Goal: Task Accomplishment & Management: Use online tool/utility

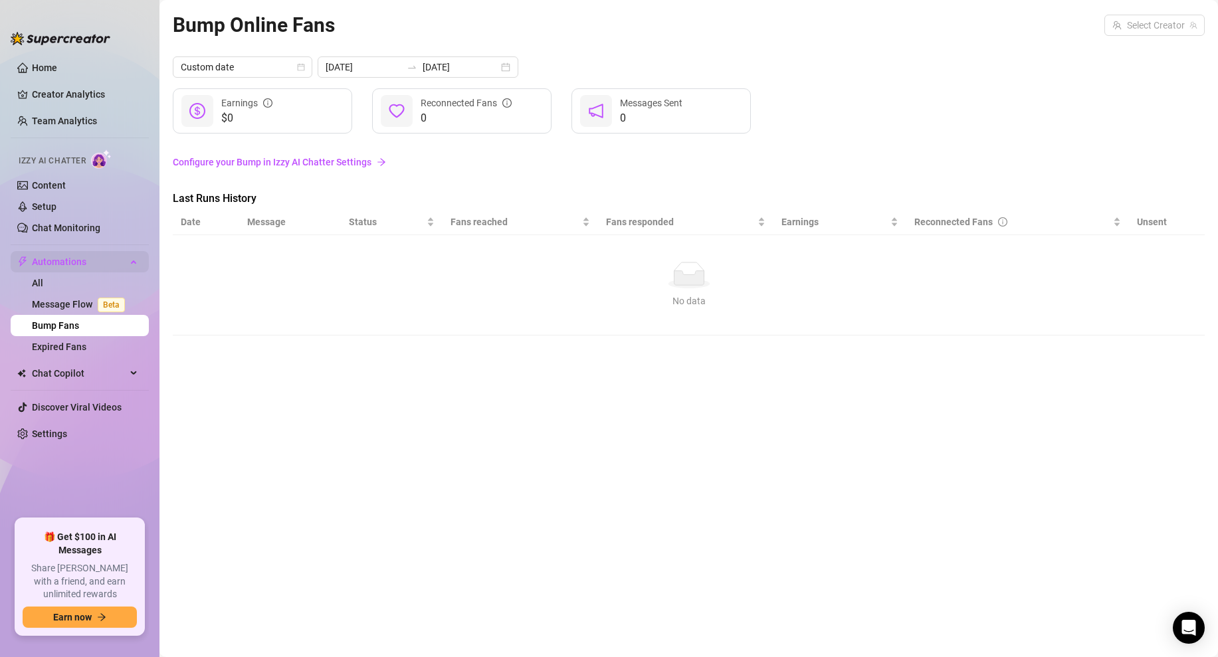
click at [129, 260] on div "Automations" at bounding box center [80, 261] width 138 height 21
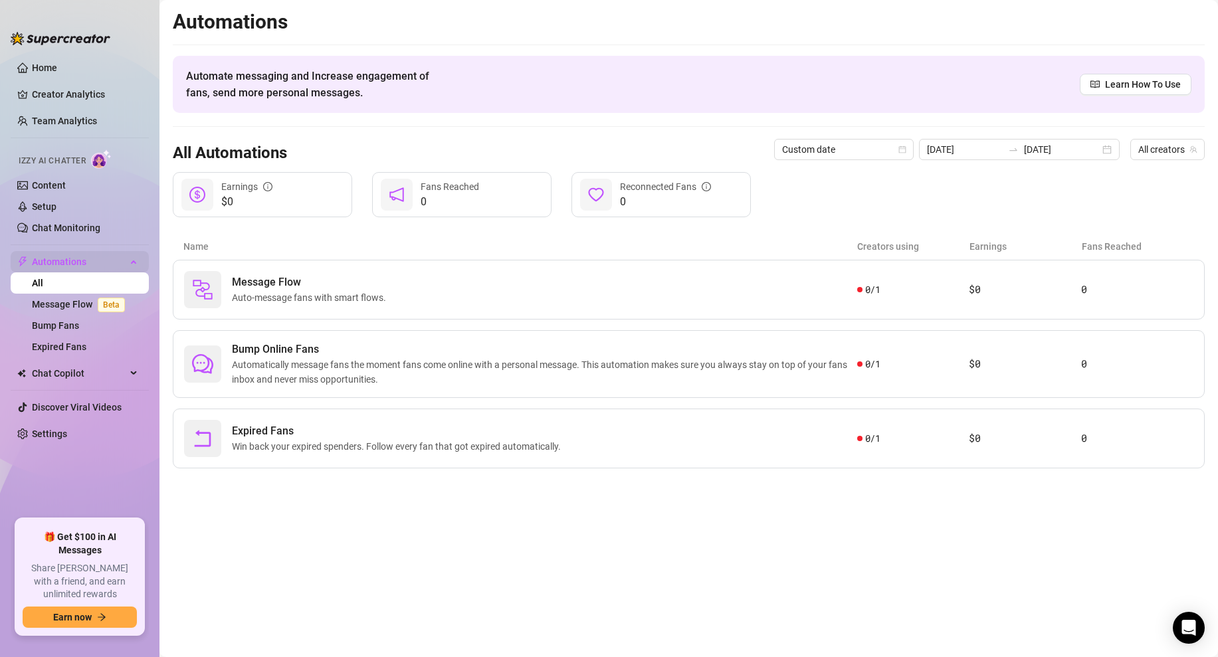
click at [134, 264] on div "Automations" at bounding box center [80, 261] width 138 height 21
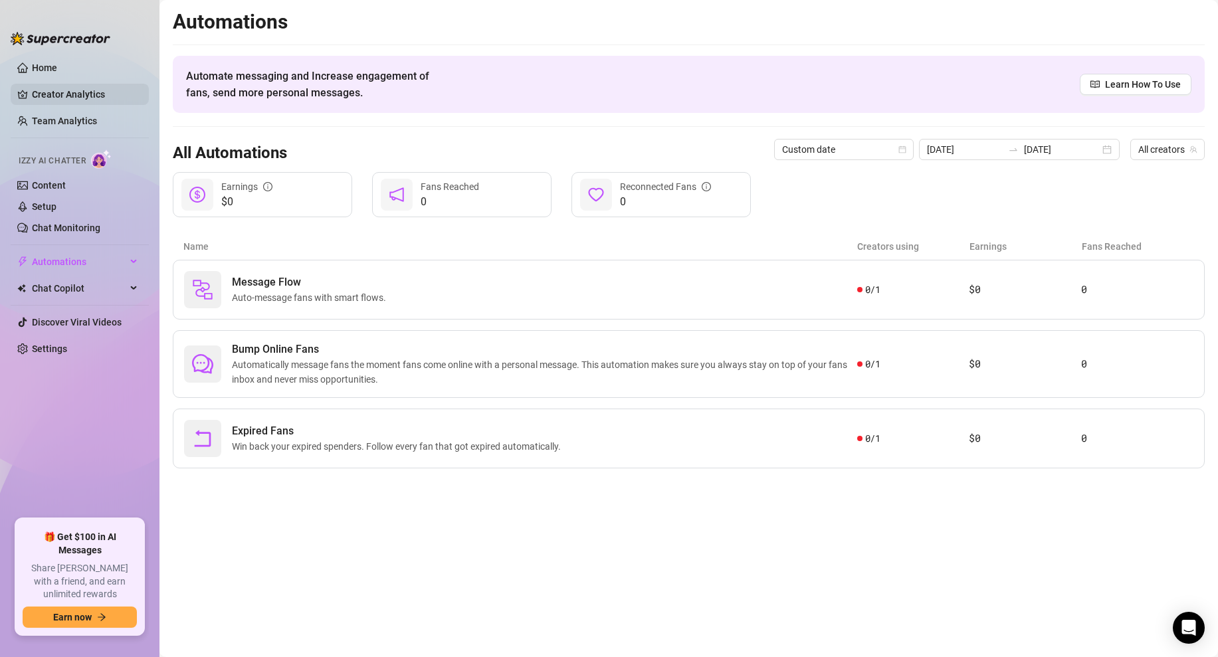
click at [88, 94] on link "Creator Analytics" at bounding box center [85, 94] width 106 height 21
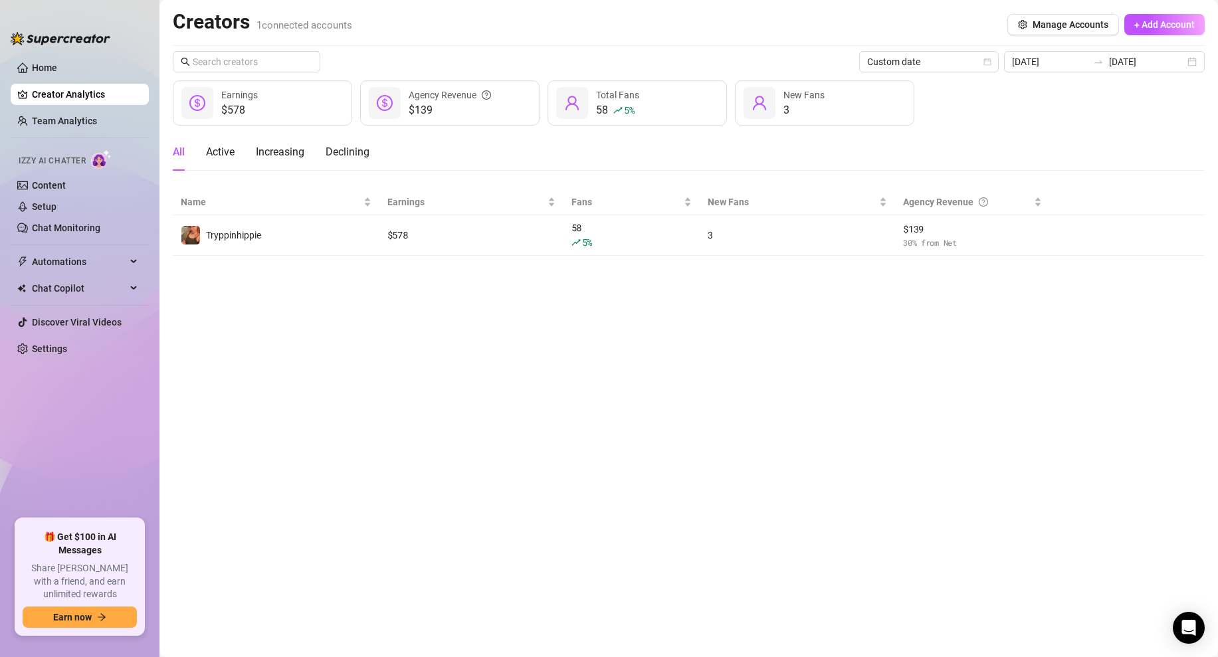
click at [99, 161] on img at bounding box center [101, 159] width 21 height 19
click at [57, 72] on link "Home" at bounding box center [44, 67] width 25 height 11
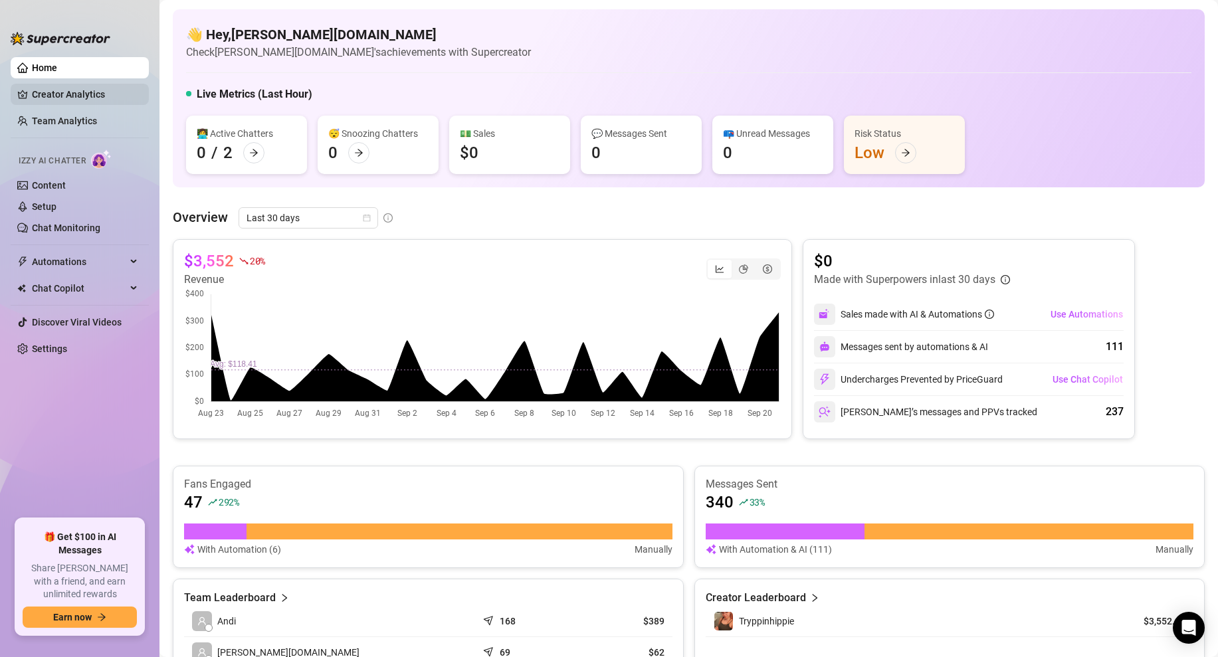
click at [75, 94] on link "Creator Analytics" at bounding box center [85, 94] width 106 height 21
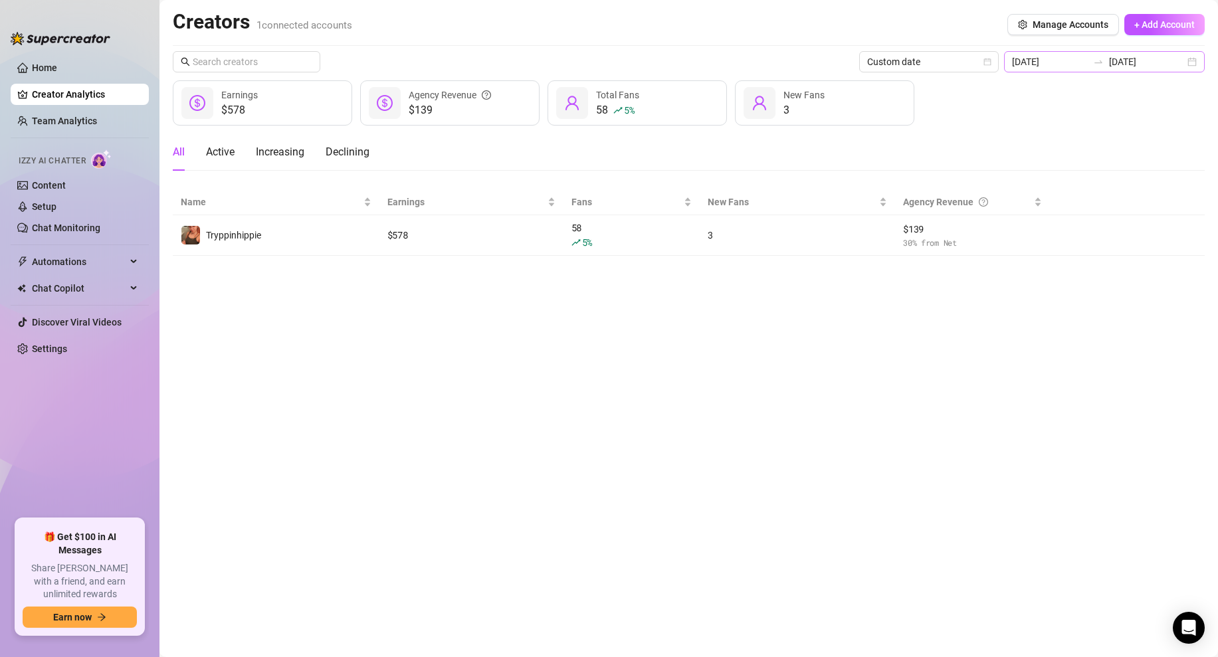
click at [1187, 60] on div "[DATE] [DATE]" at bounding box center [1104, 61] width 201 height 21
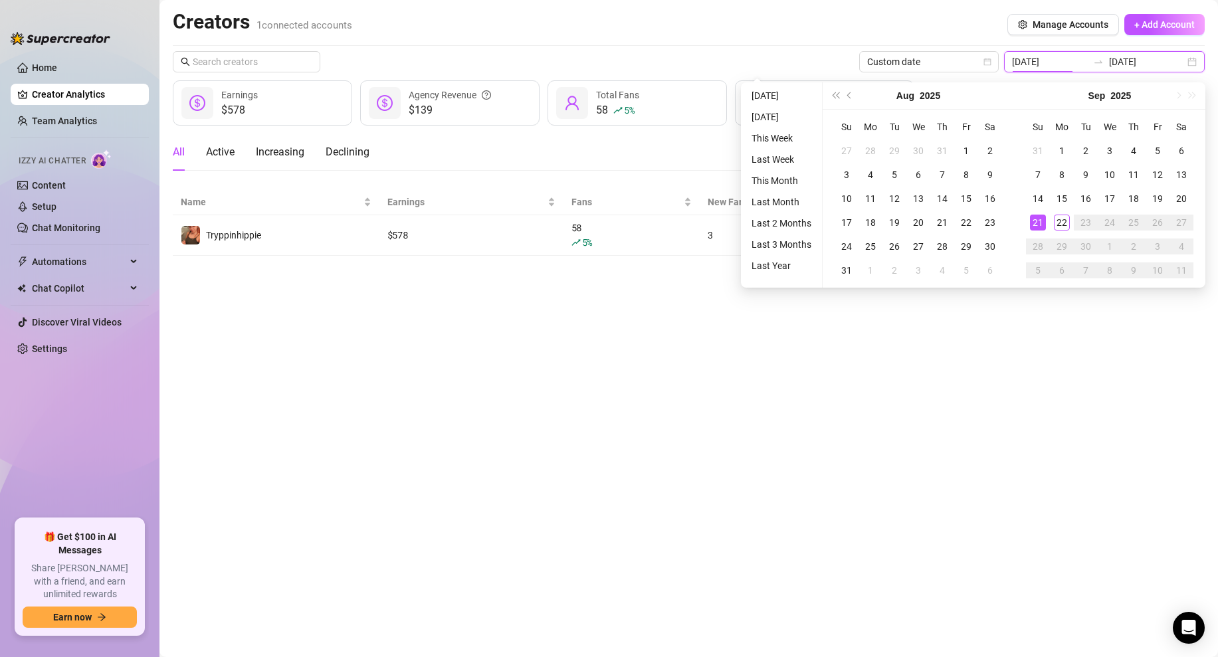
type input "[DATE]"
click at [752, 38] on div "Creators 1 connected accounts Manage Accounts + Add Account" at bounding box center [689, 24] width 1032 height 31
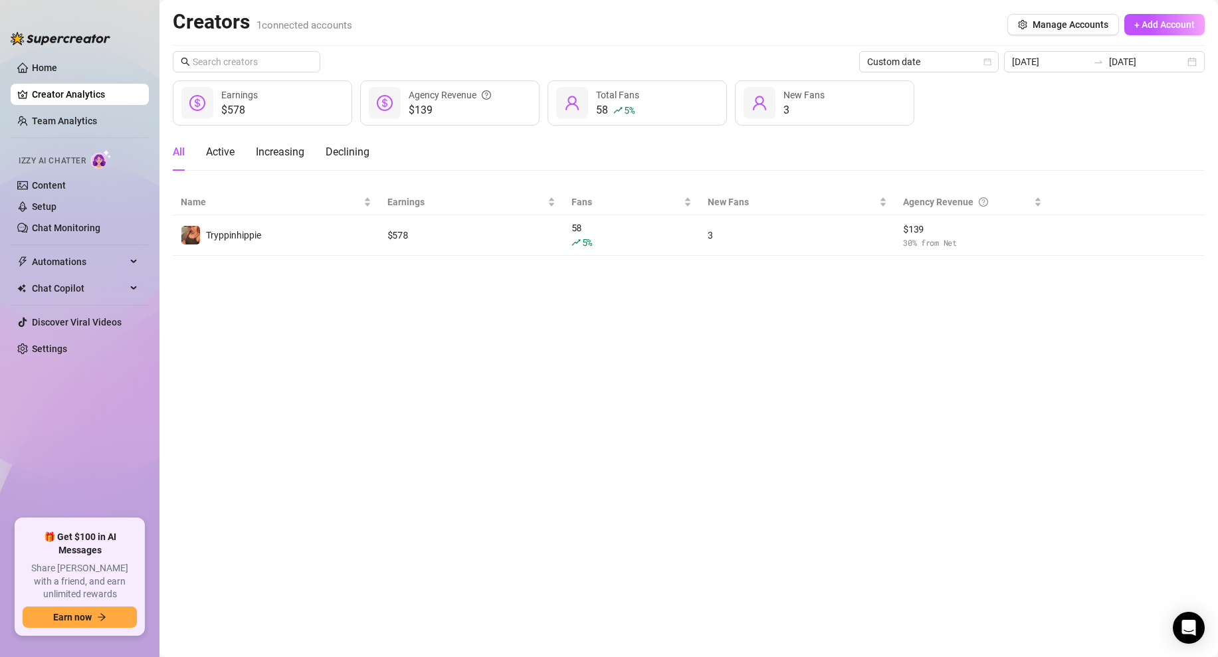
click at [752, 38] on div "Creators 1 connected accounts Manage Accounts + Add Account" at bounding box center [689, 24] width 1032 height 31
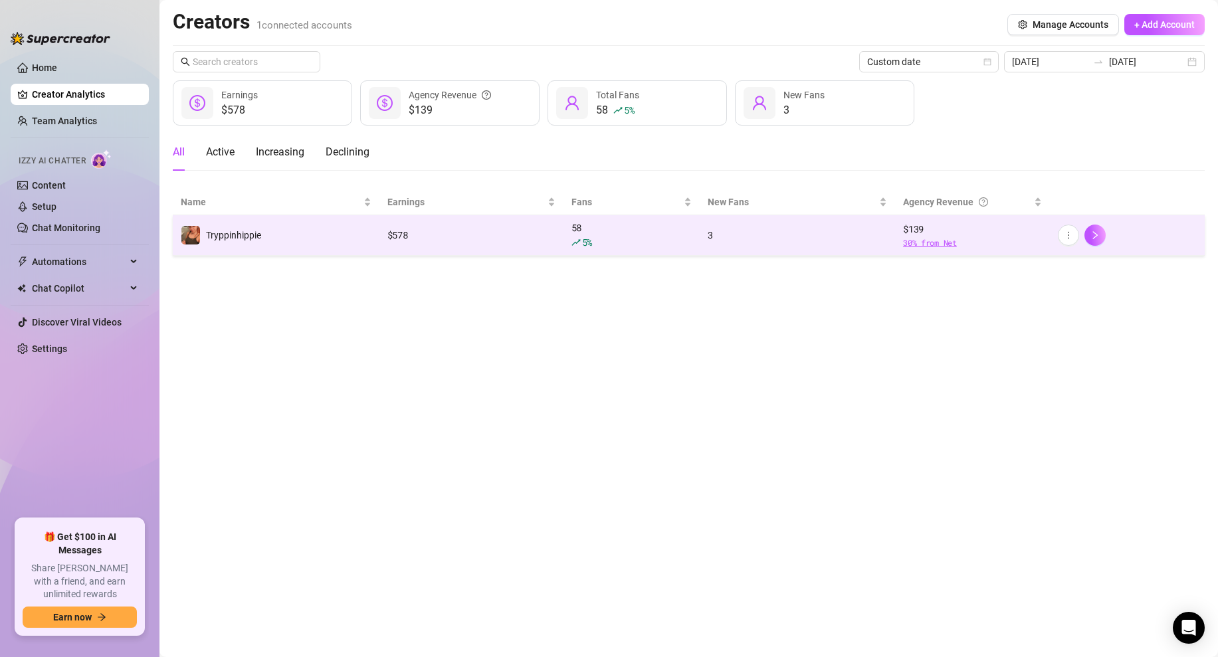
click at [930, 244] on span "30 % from Net" at bounding box center [972, 243] width 139 height 13
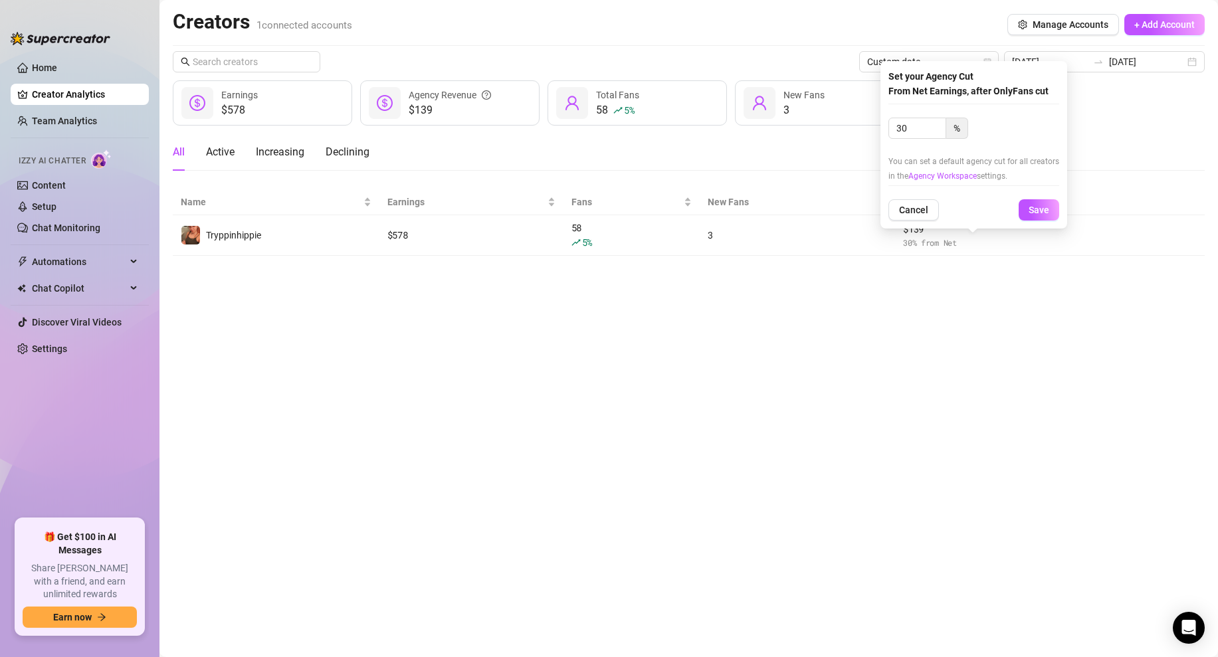
click at [962, 312] on main "Creators 1 connected accounts Manage Accounts + Add Account Custom date [DATE] …" at bounding box center [688, 328] width 1058 height 657
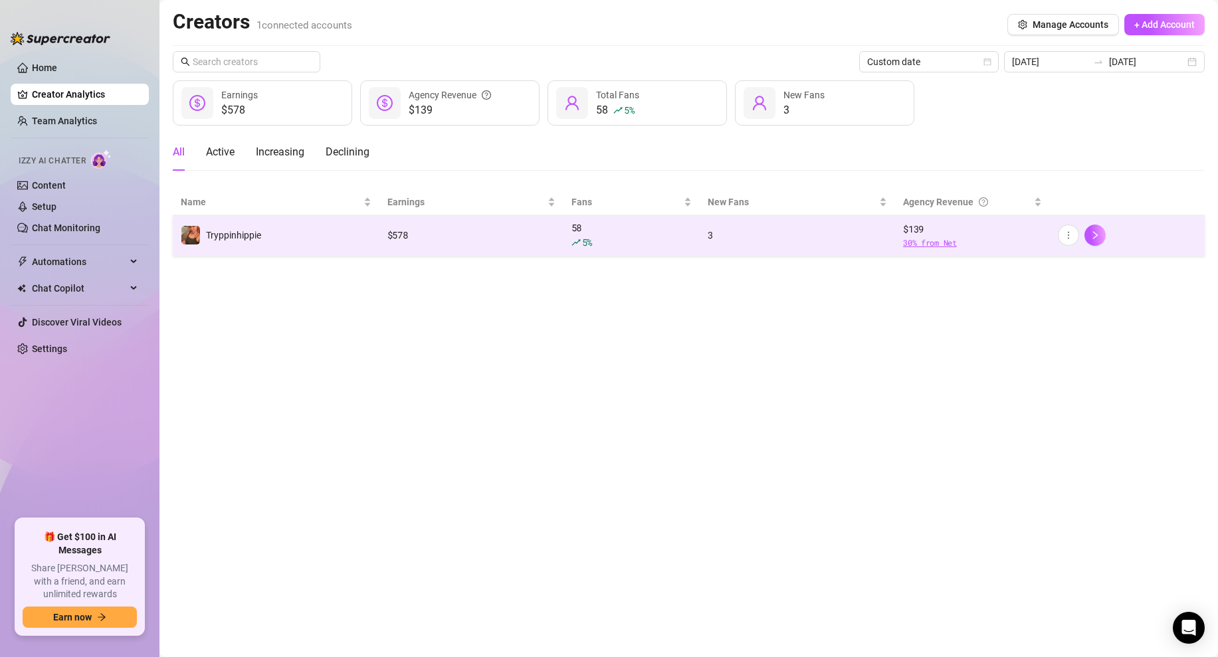
click at [937, 247] on span "30 % from Net" at bounding box center [972, 243] width 139 height 13
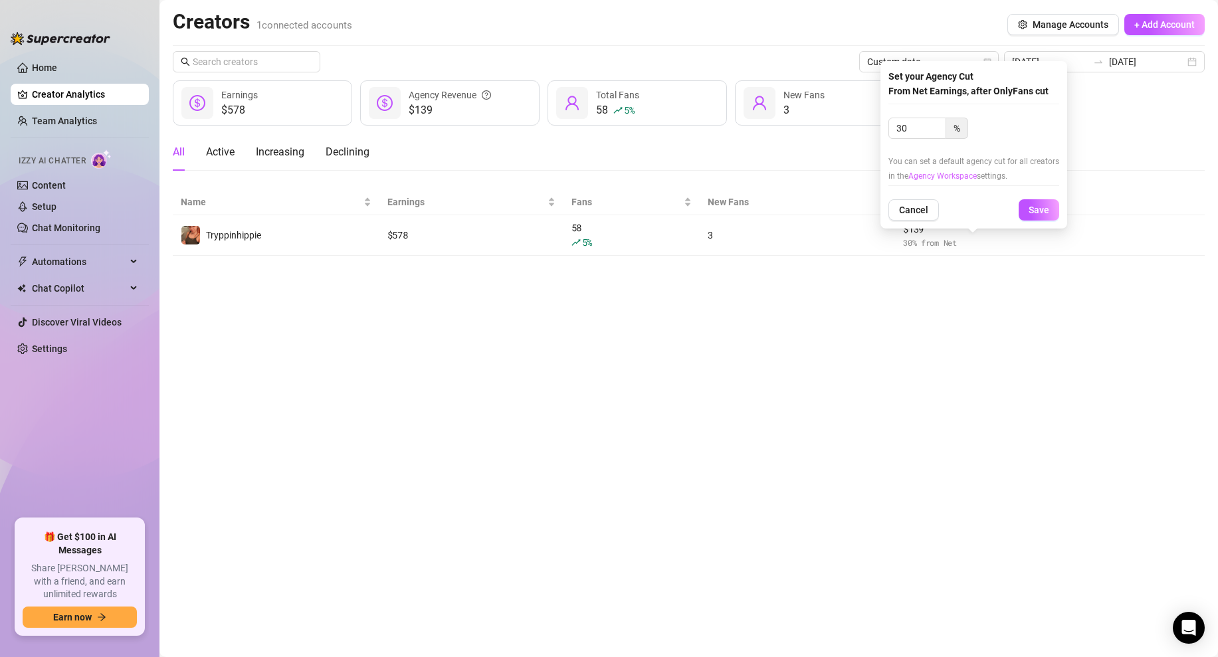
click at [946, 176] on link "Agency Workspace" at bounding box center [942, 175] width 68 height 9
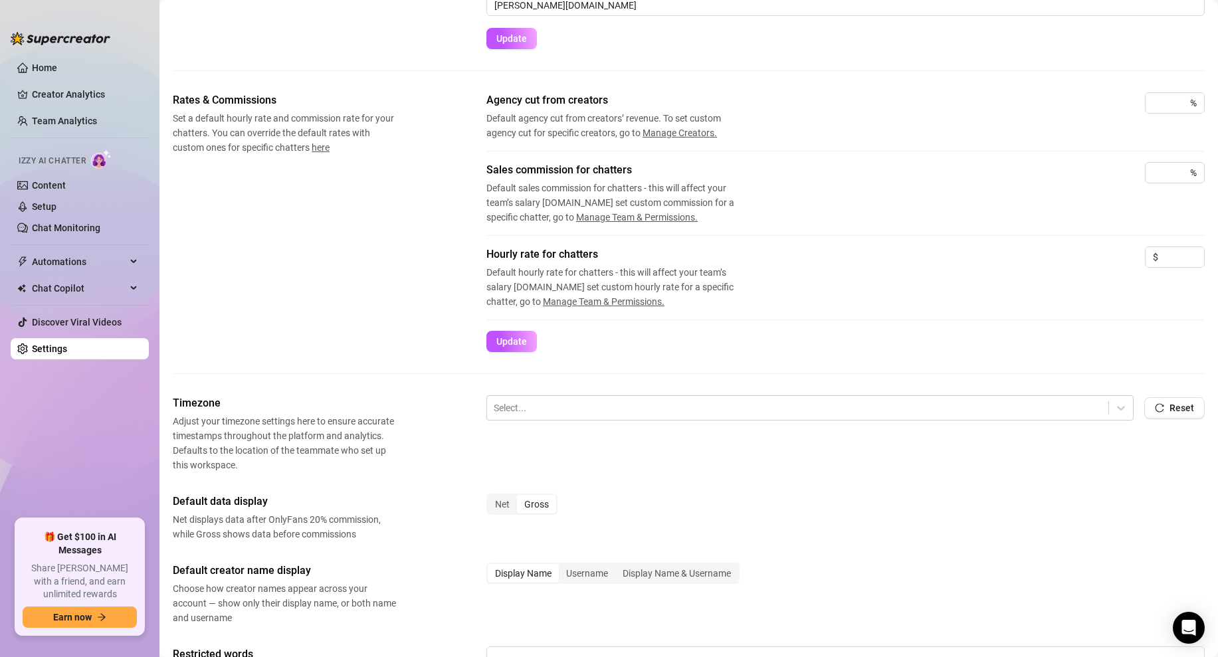
scroll to position [412, 0]
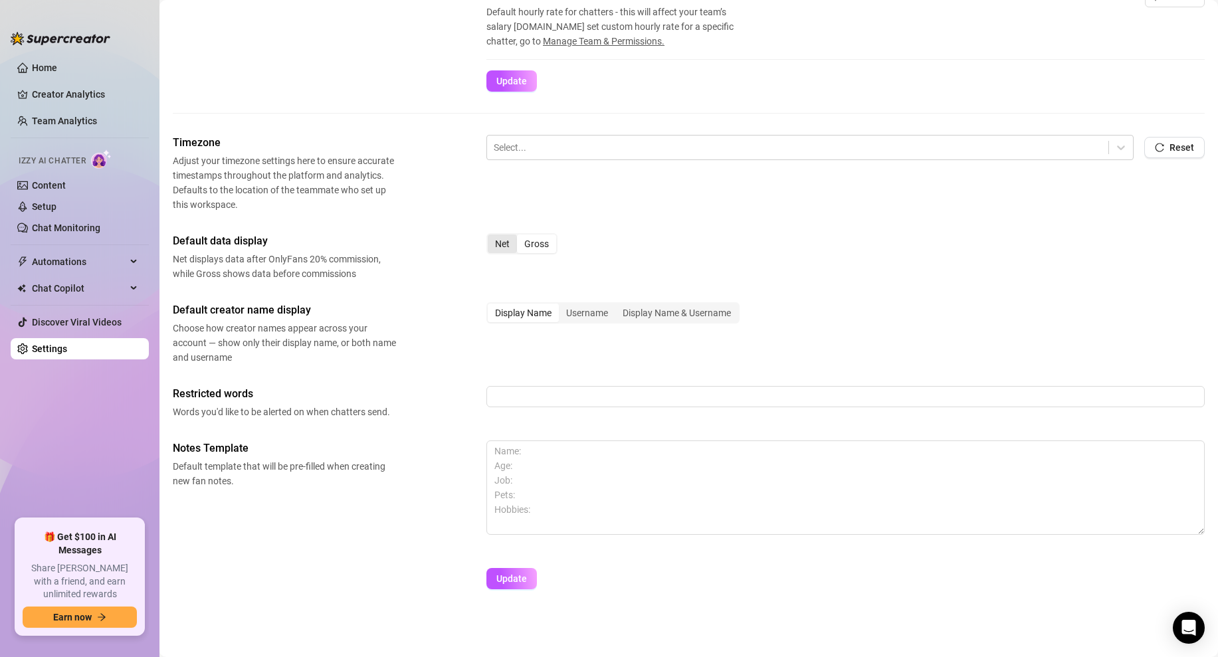
click at [508, 243] on div "Net" at bounding box center [502, 244] width 29 height 19
click at [491, 237] on input "Net" at bounding box center [491, 237] width 0 height 0
click at [521, 579] on span "Update" at bounding box center [511, 578] width 31 height 11
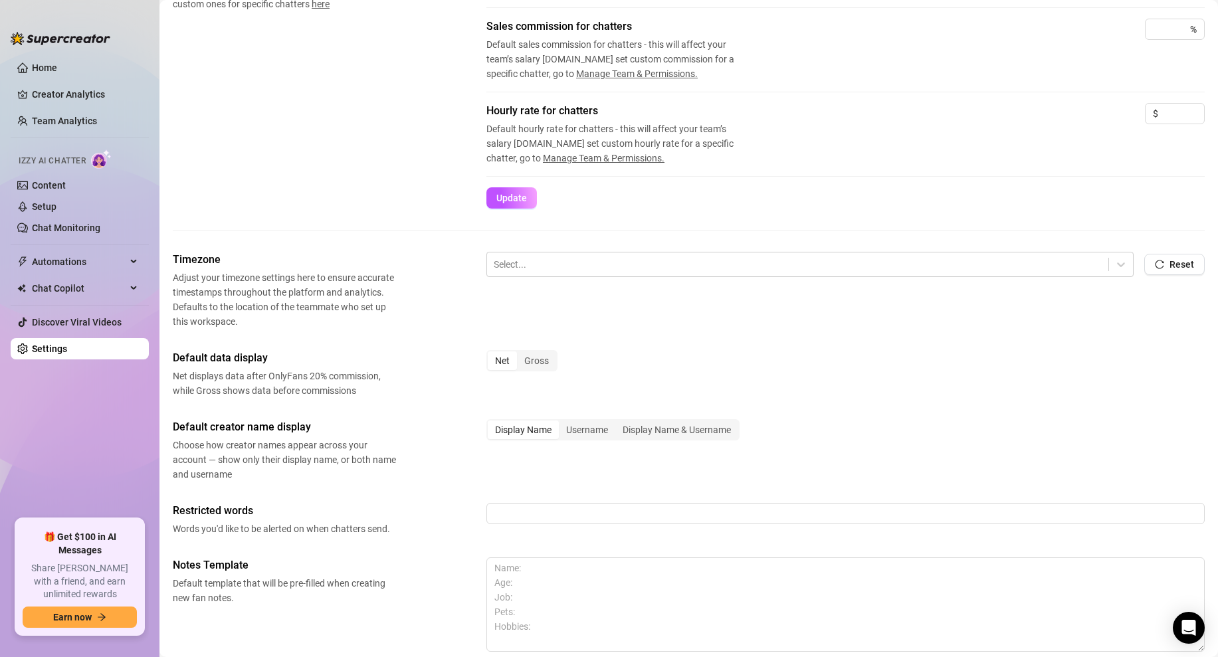
scroll to position [0, 0]
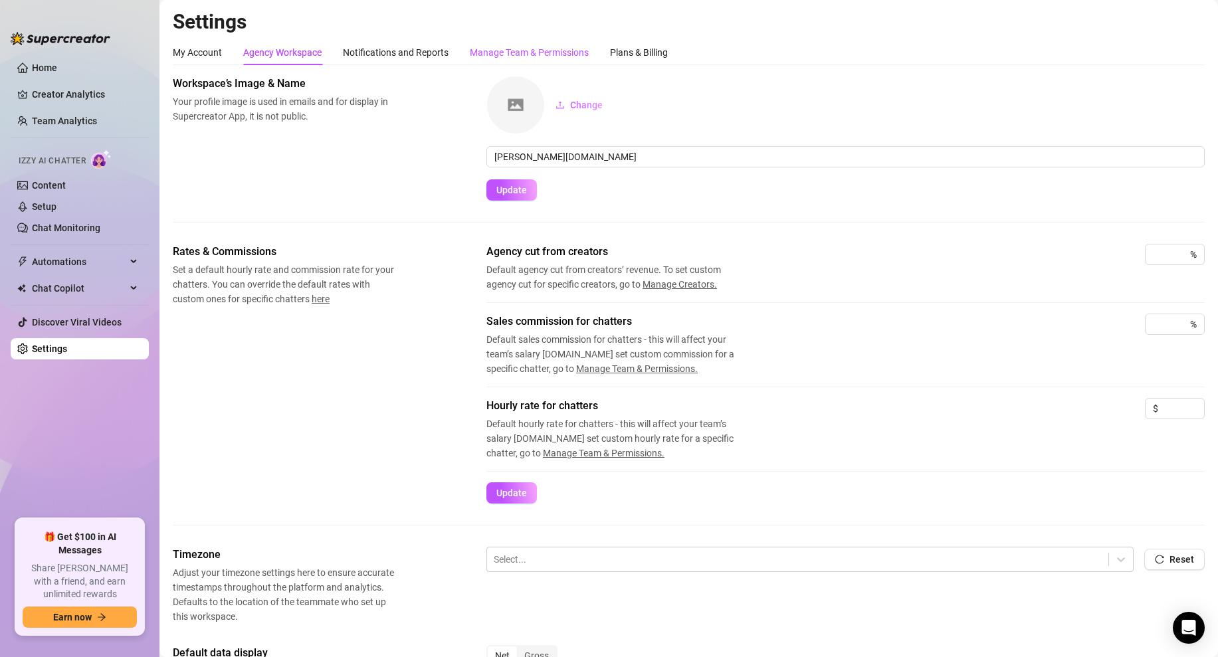
click at [496, 50] on div "Manage Team & Permissions" at bounding box center [529, 52] width 119 height 15
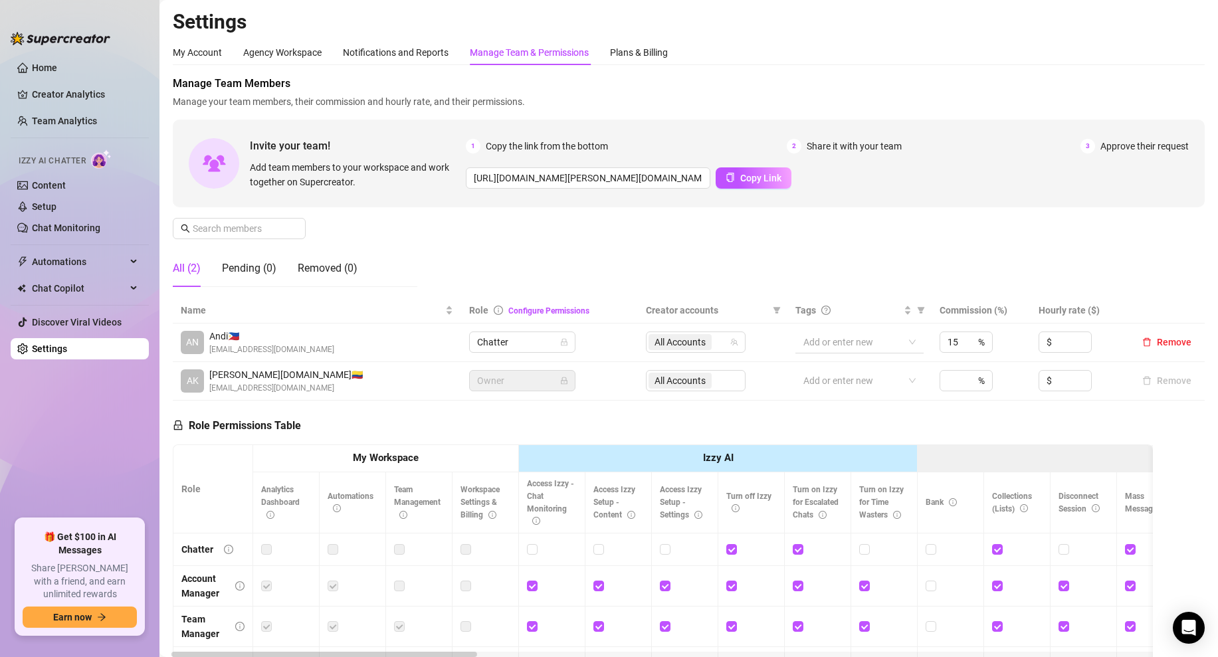
click at [907, 341] on div at bounding box center [852, 342] width 109 height 19
click at [858, 256] on div "Manage Team Members Manage your team members, their commission and hourly rate,…" at bounding box center [689, 187] width 1032 height 222
click at [210, 58] on div "My Account" at bounding box center [197, 52] width 49 height 15
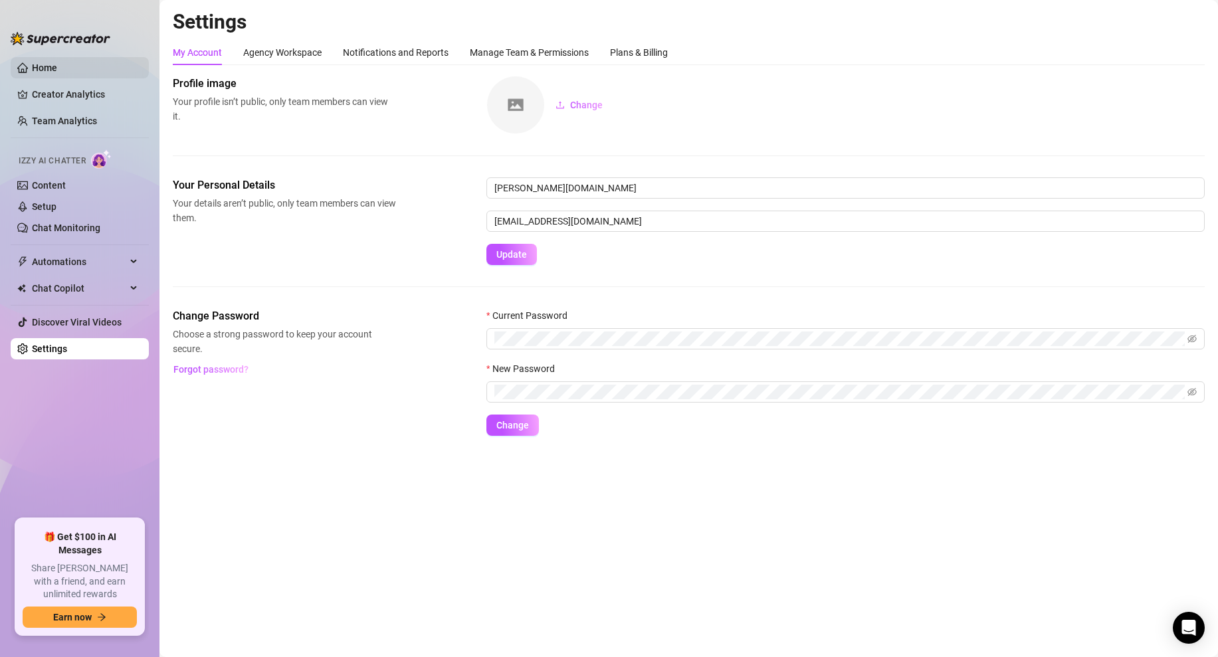
click at [57, 73] on link "Home" at bounding box center [44, 67] width 25 height 11
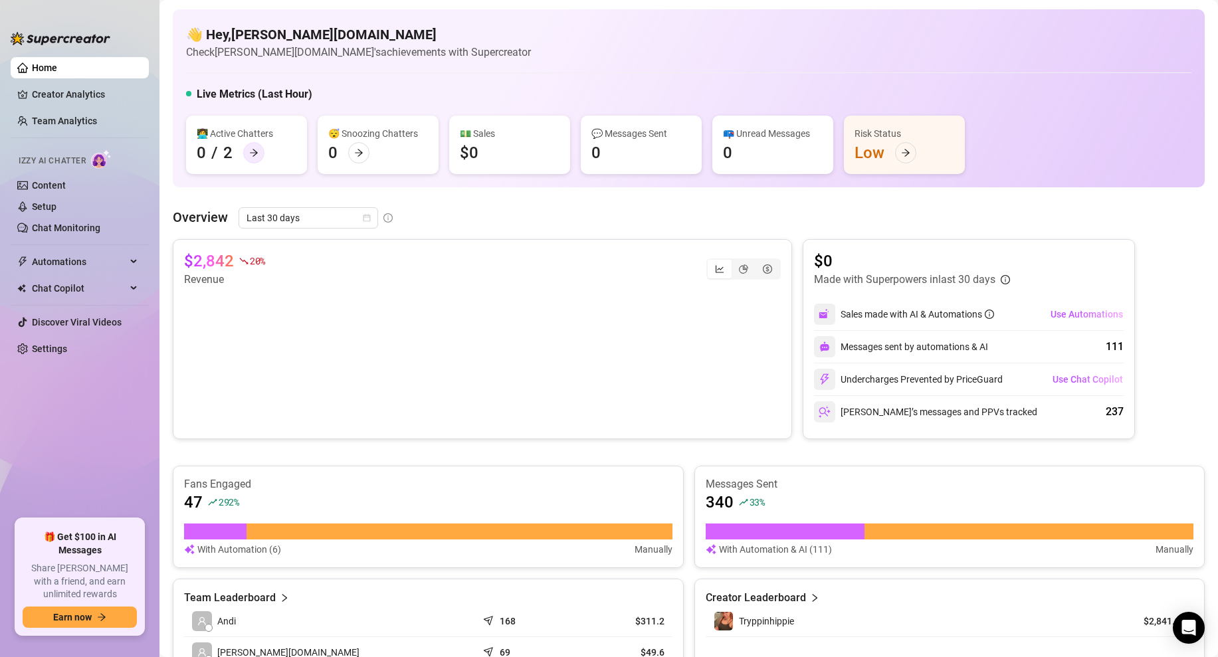
click at [256, 155] on icon "arrow-right" at bounding box center [253, 152] width 9 height 9
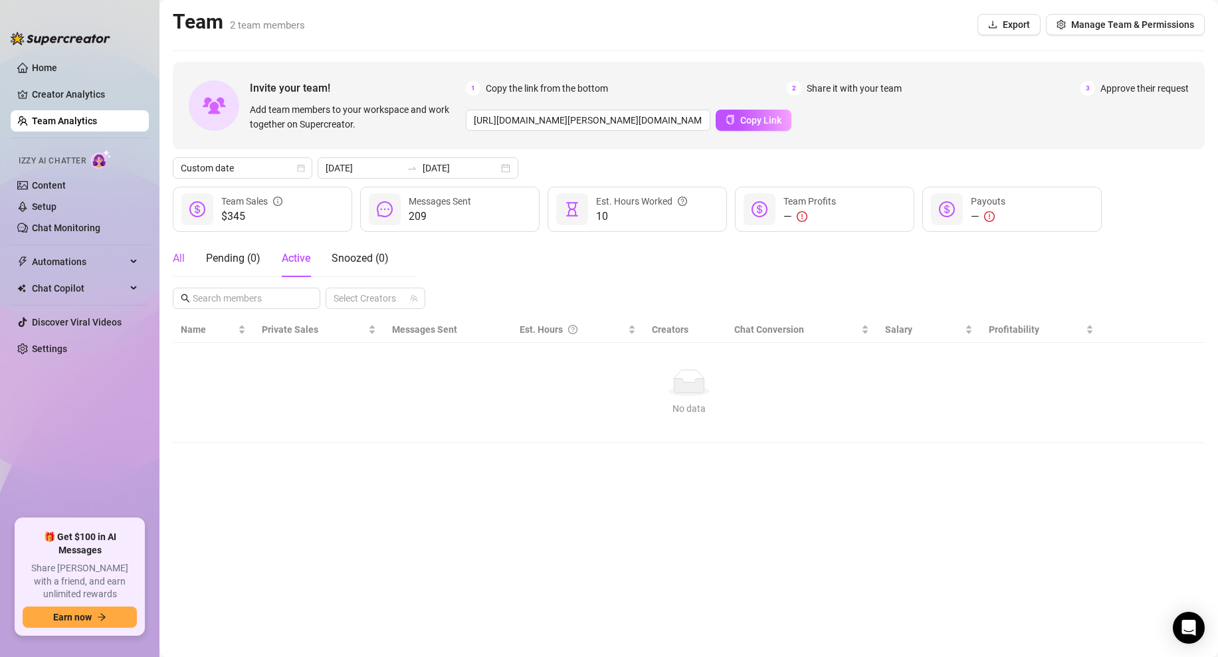
click at [183, 262] on div "All" at bounding box center [179, 258] width 12 height 16
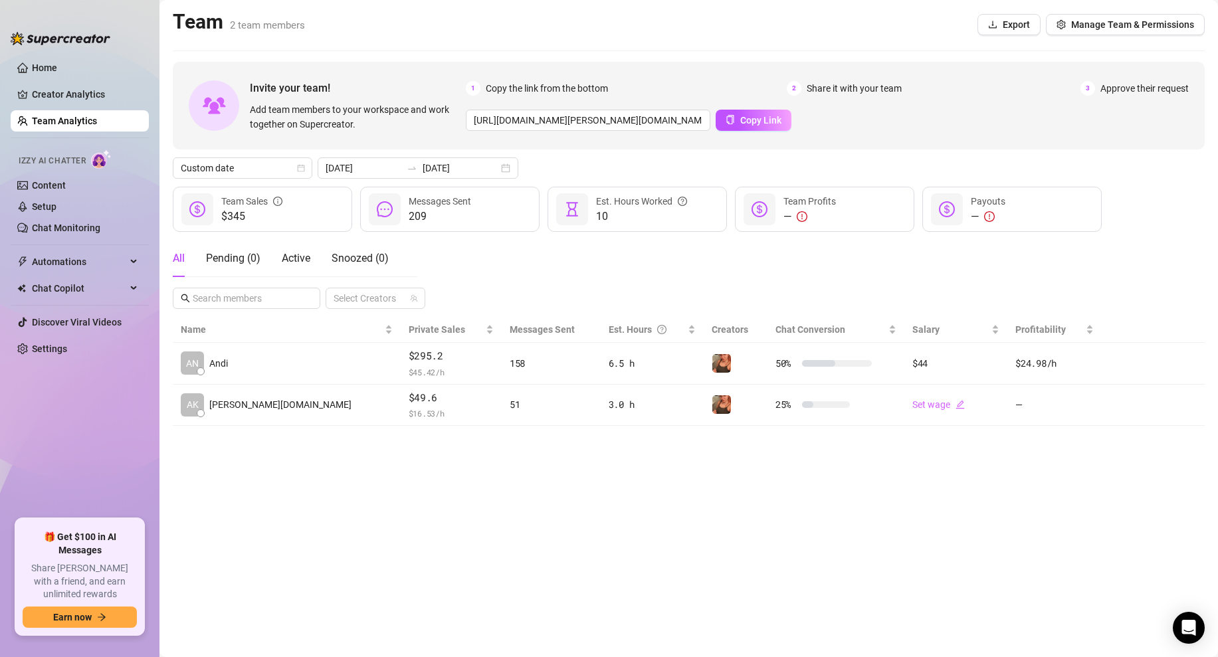
click at [376, 472] on main "Team 2 team members Export Manage Team & Permissions Invite your team! Add team…" at bounding box center [688, 328] width 1058 height 657
click at [1096, 17] on button "Manage Team & Permissions" at bounding box center [1125, 24] width 159 height 21
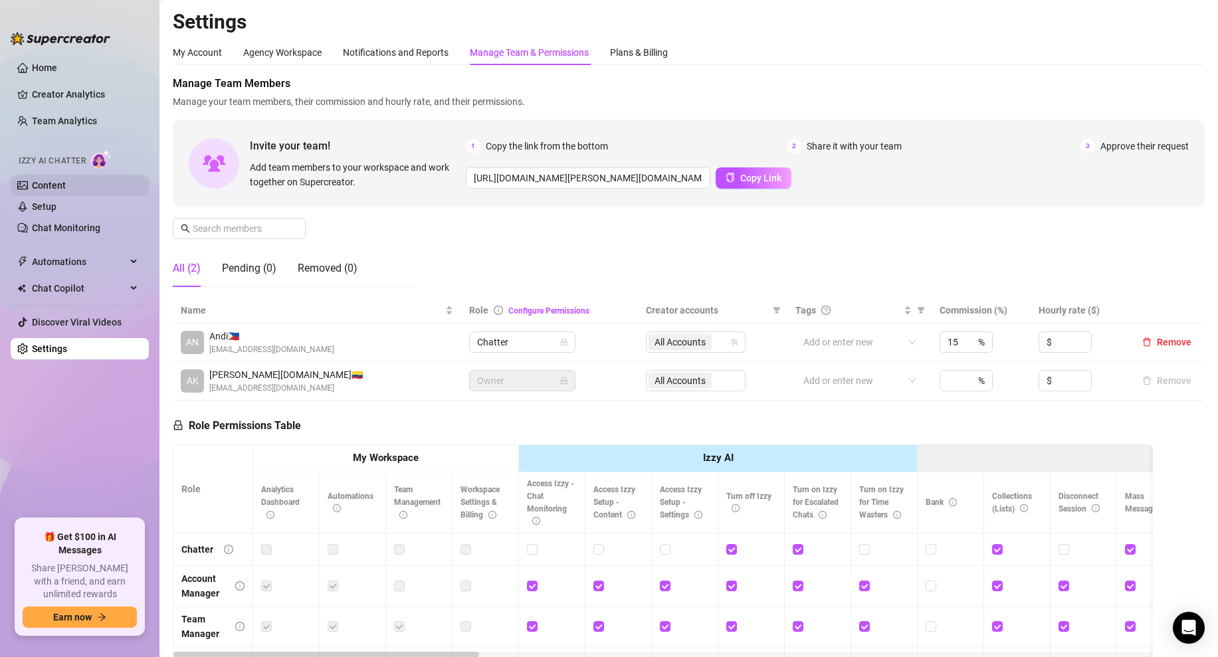
click at [62, 185] on link "Content" at bounding box center [49, 185] width 34 height 11
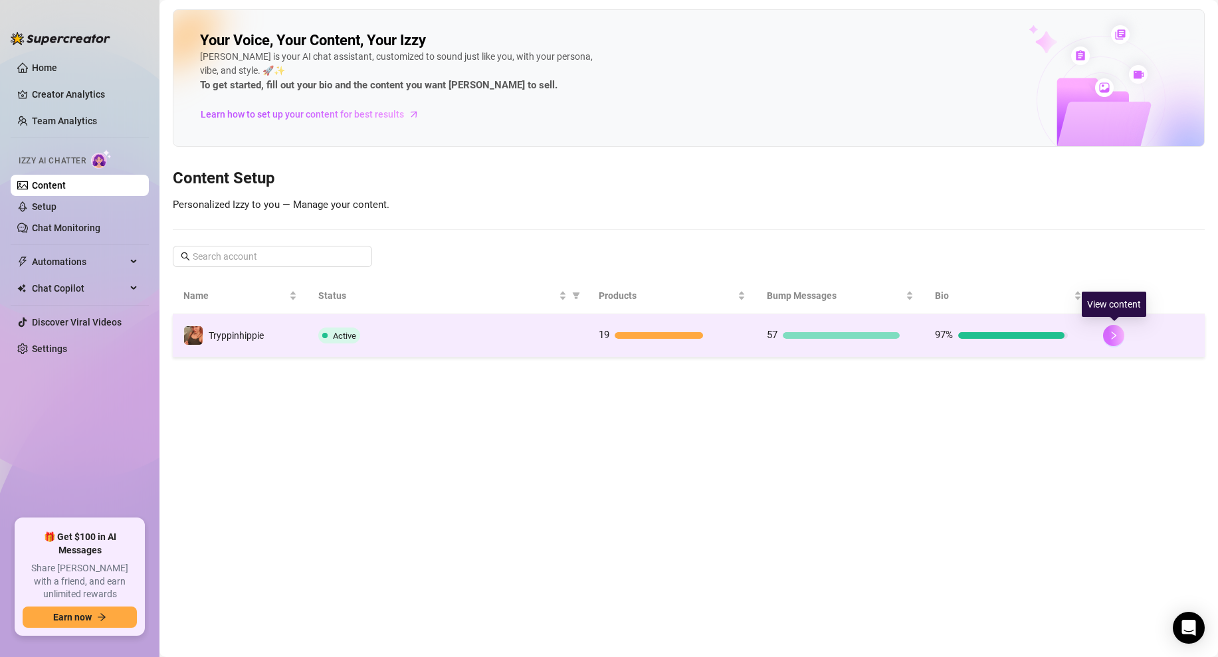
click at [1114, 333] on icon "right" at bounding box center [1114, 336] width 5 height 8
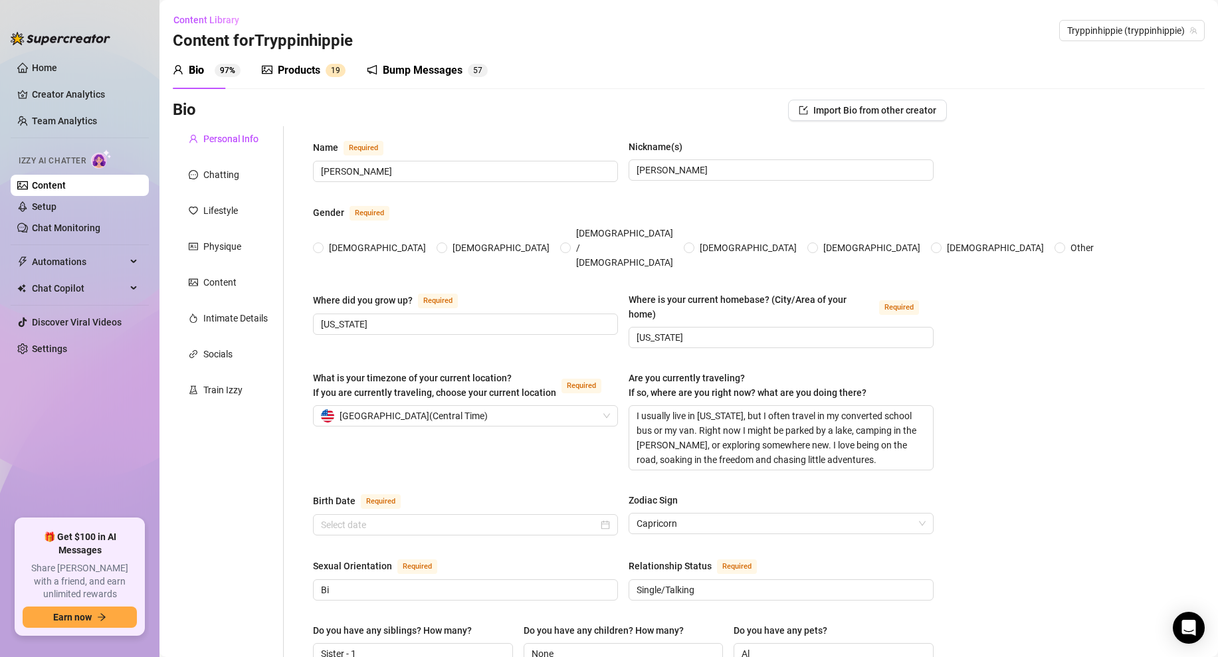
radio input "true"
type input "[DATE]"
click at [58, 223] on link "Chat Monitoring" at bounding box center [66, 228] width 68 height 11
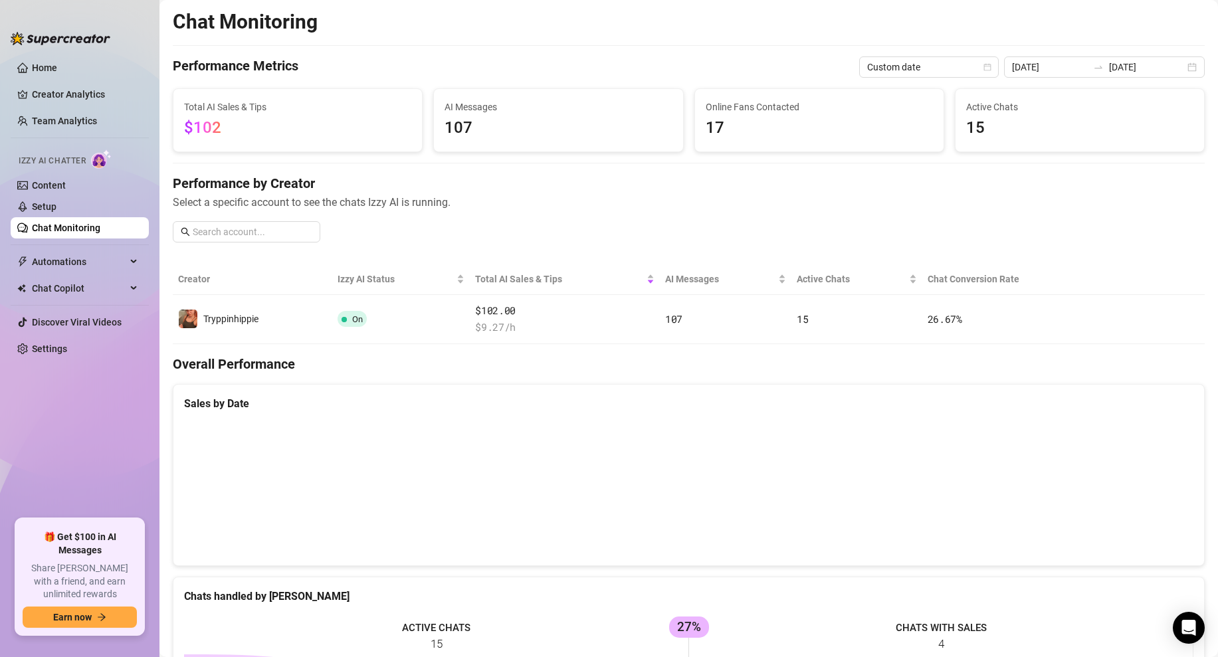
click at [522, 202] on span "Select a specific account to see the chats Izzy AI is running." at bounding box center [689, 202] width 1032 height 17
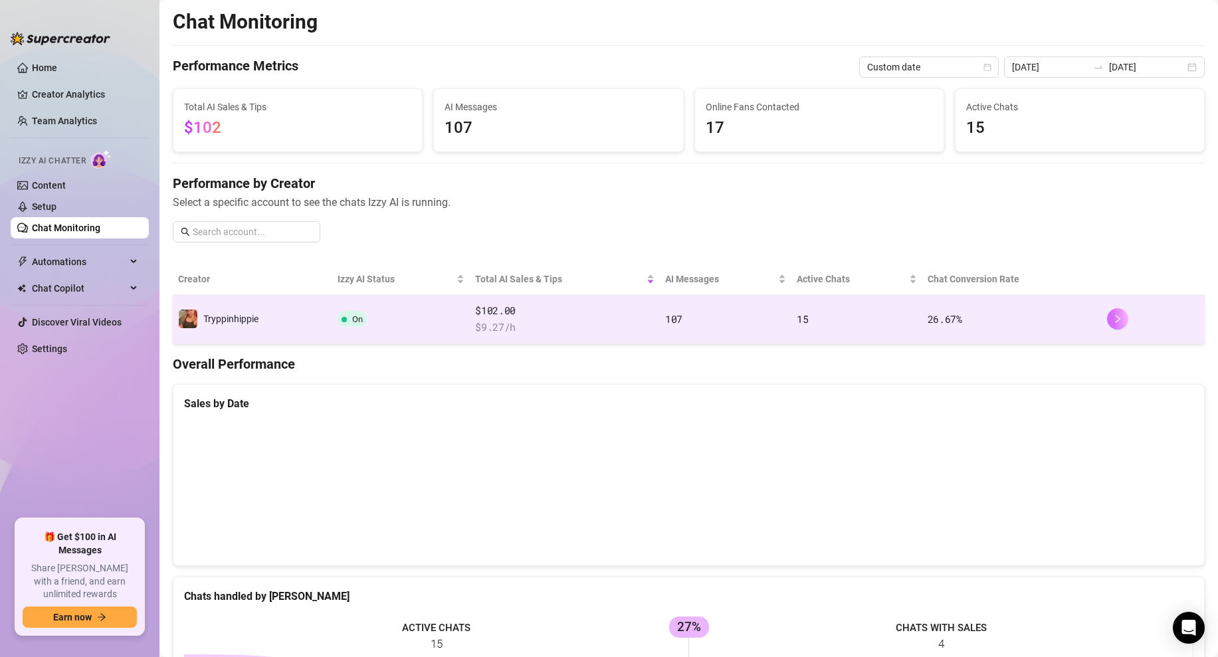
click at [1113, 326] on button "button" at bounding box center [1117, 318] width 21 height 21
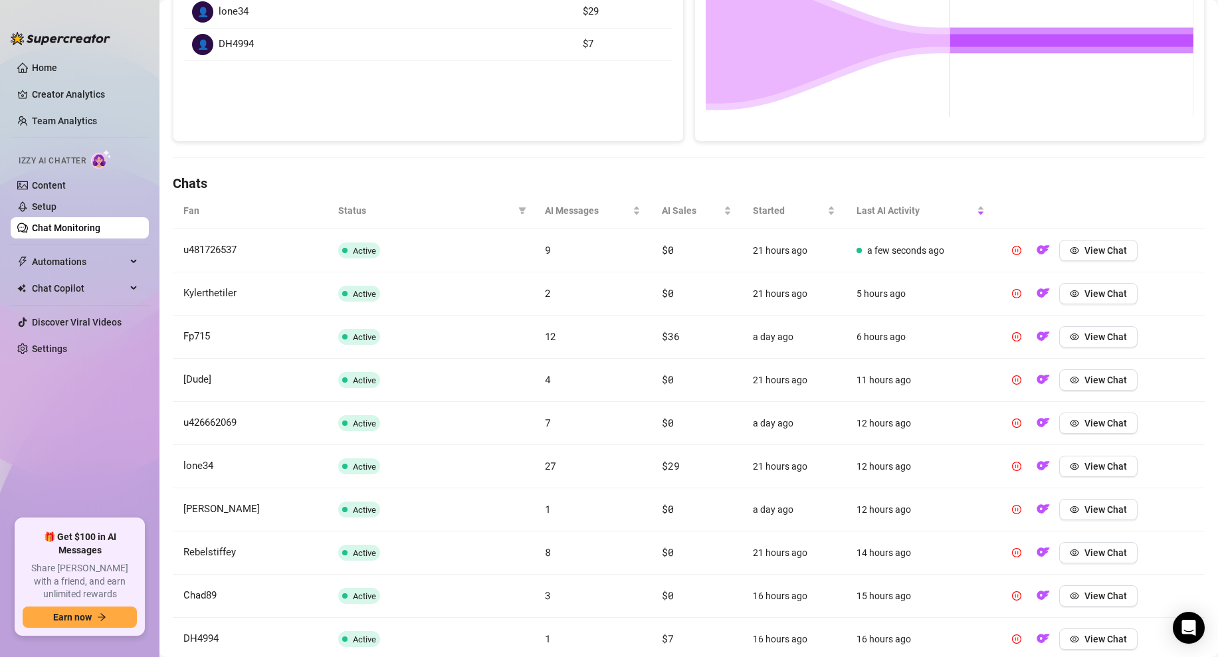
scroll to position [300, 0]
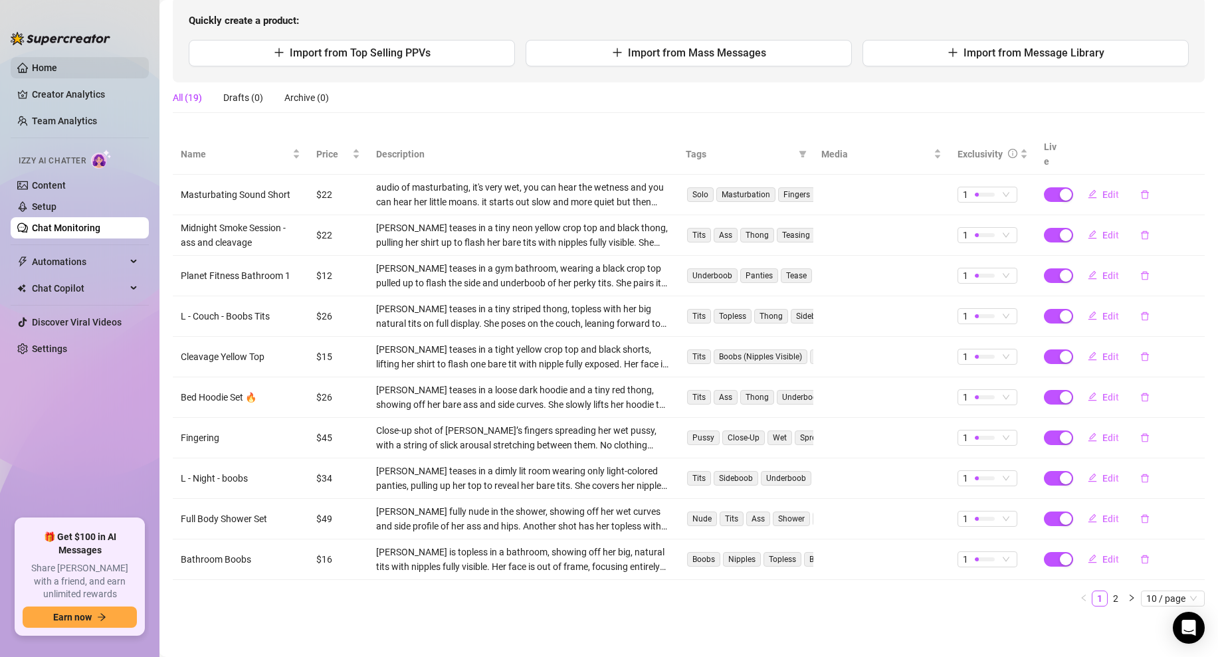
scroll to position [125, 0]
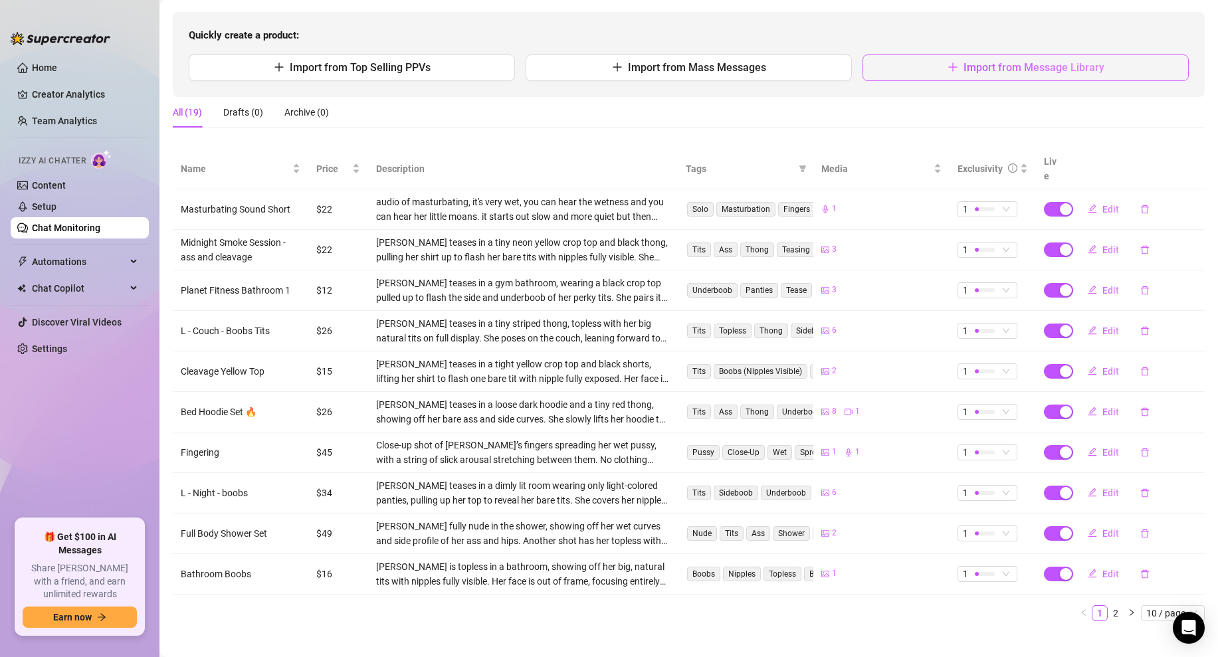
click at [918, 66] on button "Import from Message Library" at bounding box center [1025, 67] width 326 height 27
type textarea "Type your message here..."
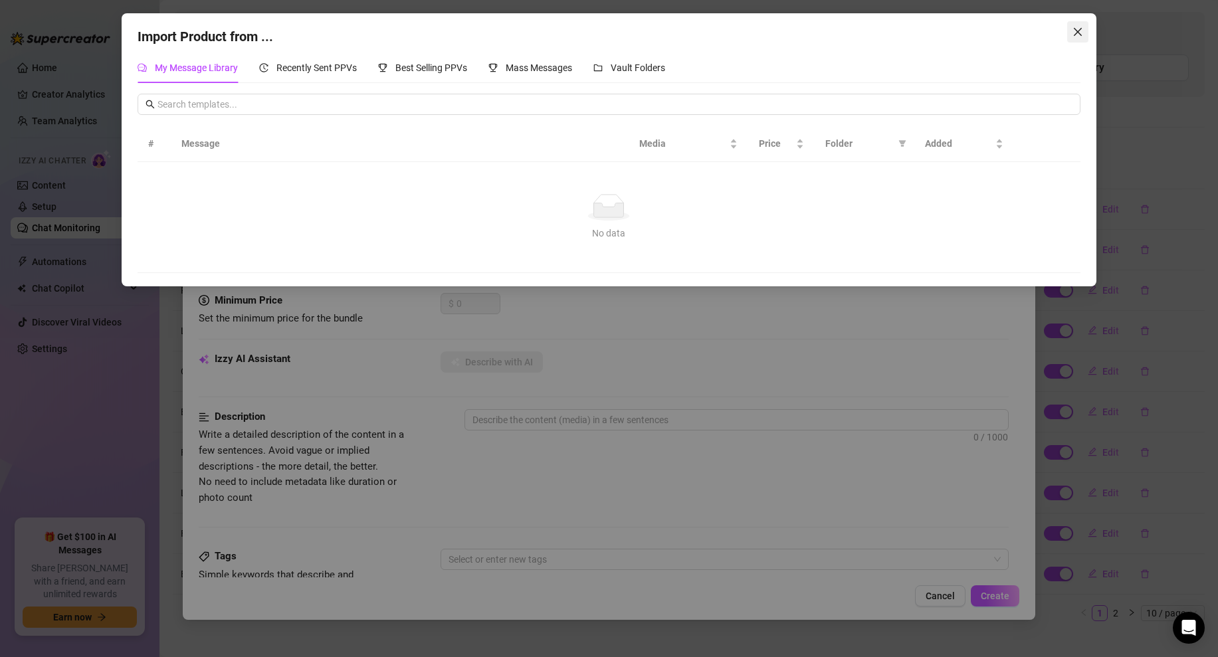
click at [1079, 35] on icon "close" at bounding box center [1077, 32] width 11 height 11
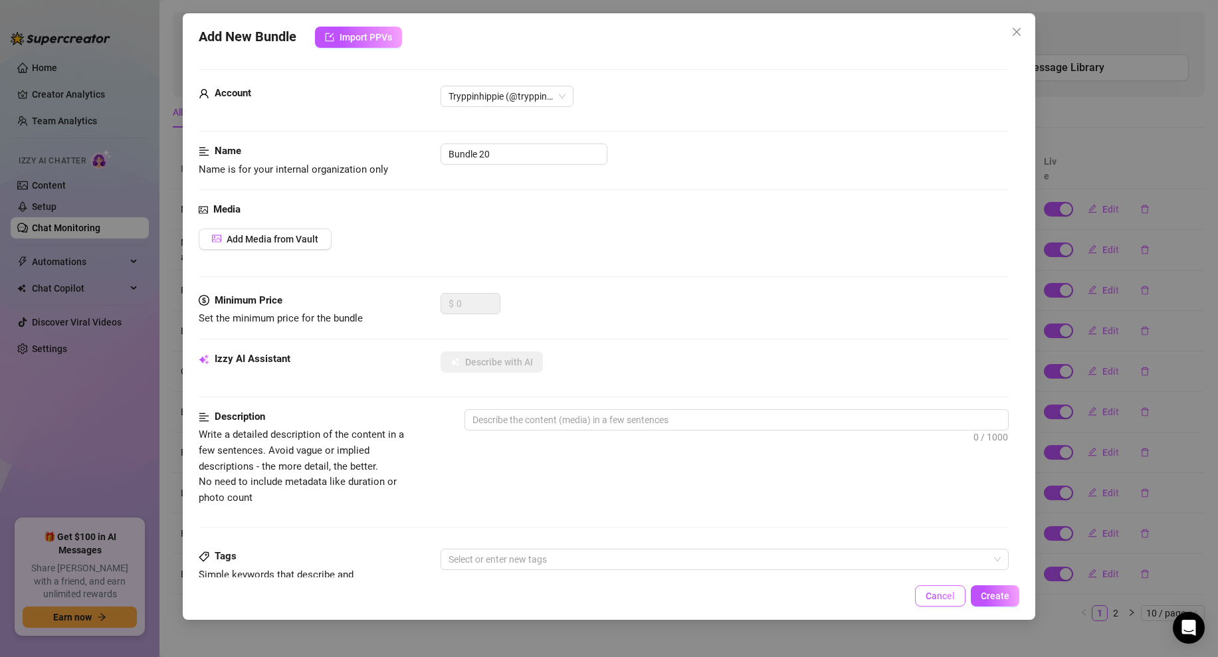
click at [940, 594] on span "Cancel" at bounding box center [940, 596] width 29 height 11
